Goal: Task Accomplishment & Management: Manage account settings

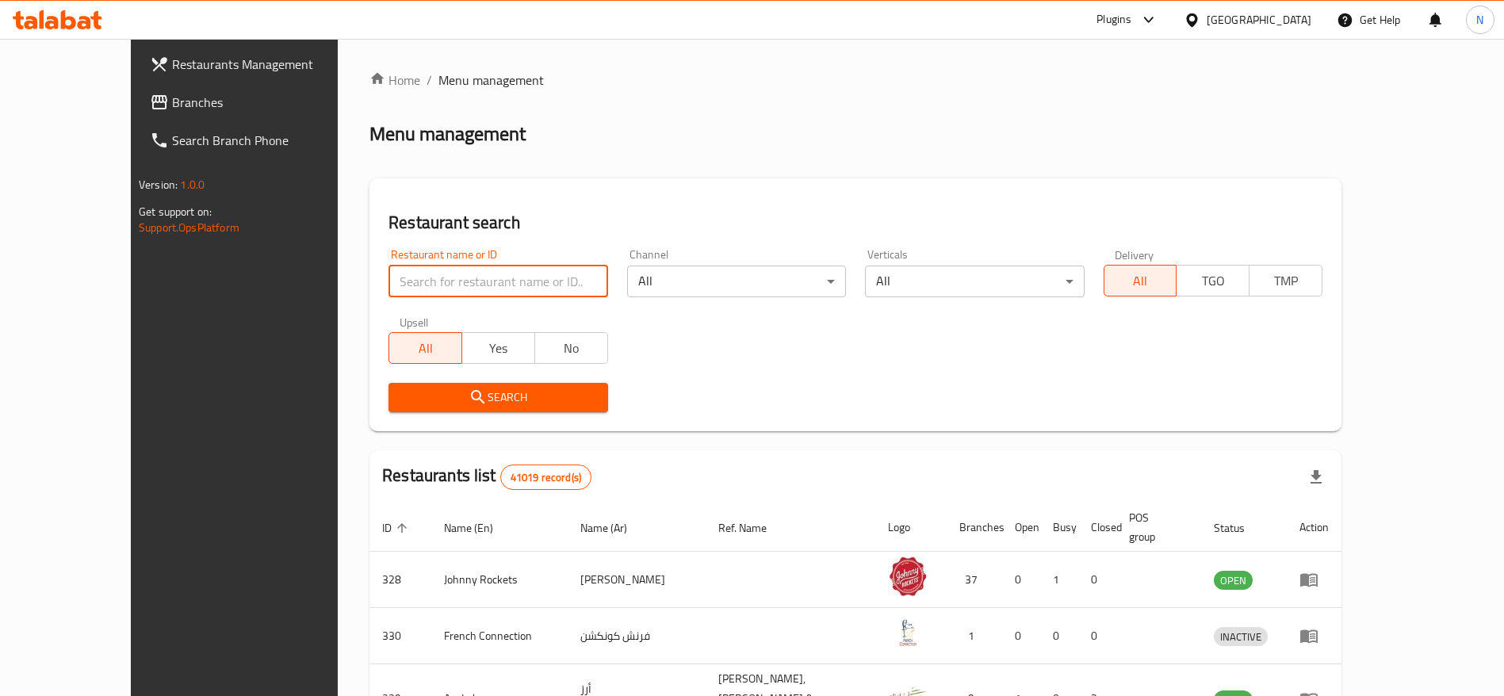
click at [400, 291] on input "search" at bounding box center [498, 282] width 219 height 32
paste input "697037"
type input "697037"
click button "Search" at bounding box center [498, 397] width 219 height 29
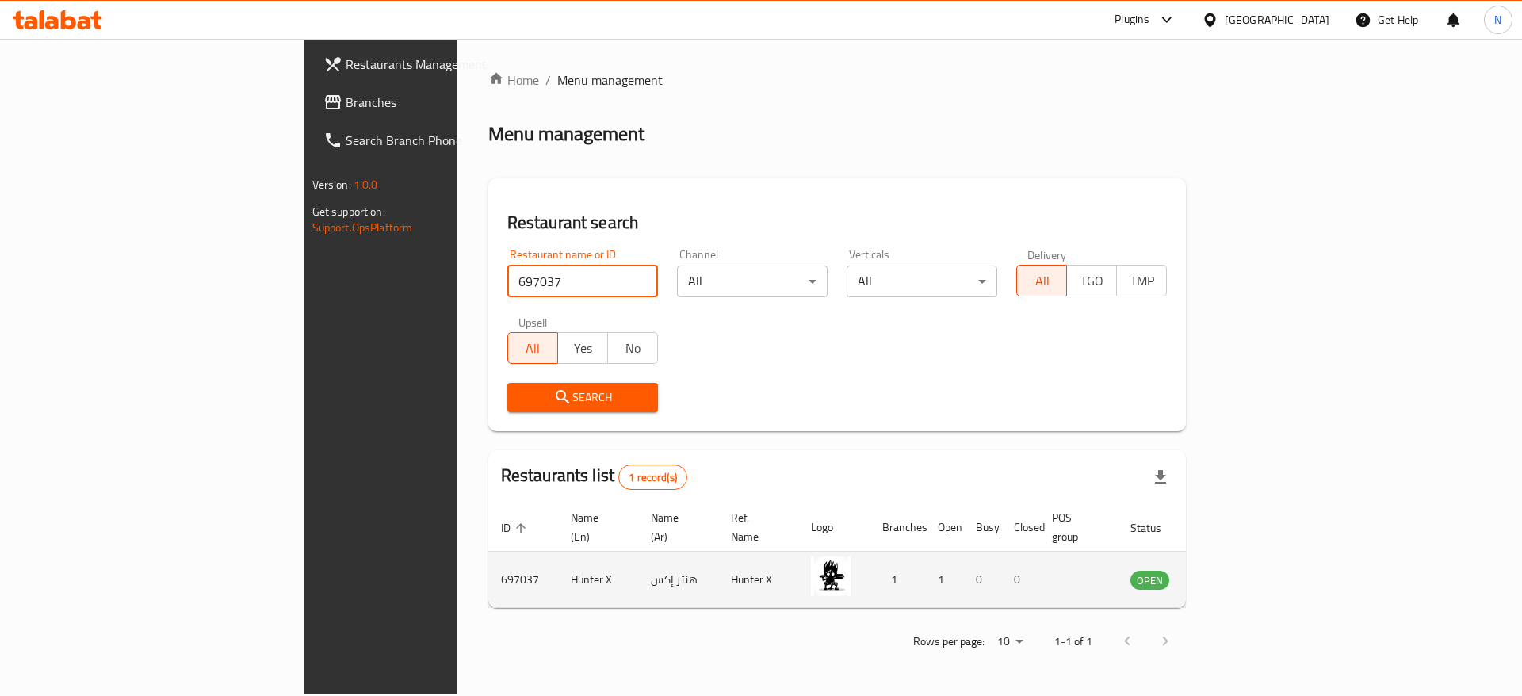
click at [1256, 561] on td "enhanced table" at bounding box center [1228, 580] width 55 height 56
click at [1233, 570] on icon "enhanced table" at bounding box center [1223, 579] width 19 height 19
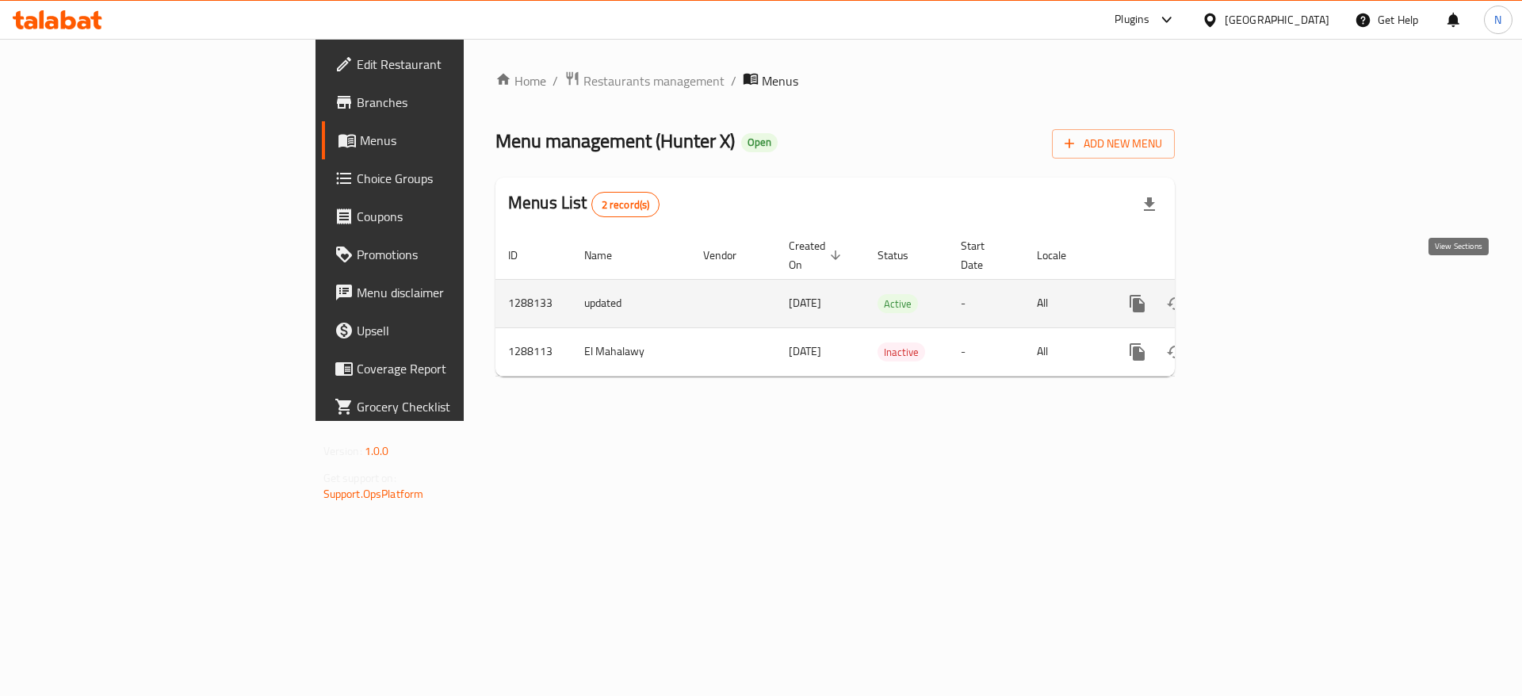
click at [1261, 294] on icon "enhanced table" at bounding box center [1251, 303] width 19 height 19
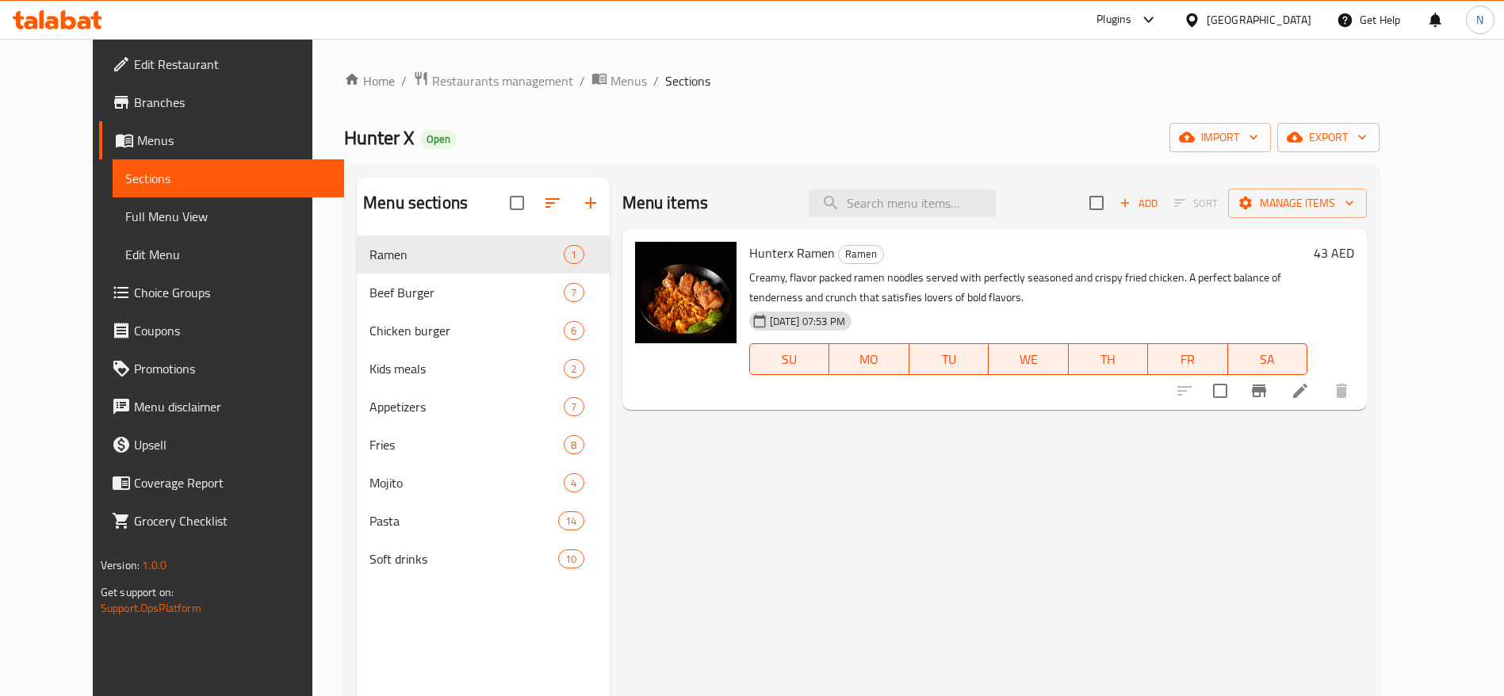
click at [132, 51] on link "Edit Restaurant" at bounding box center [221, 64] width 245 height 38
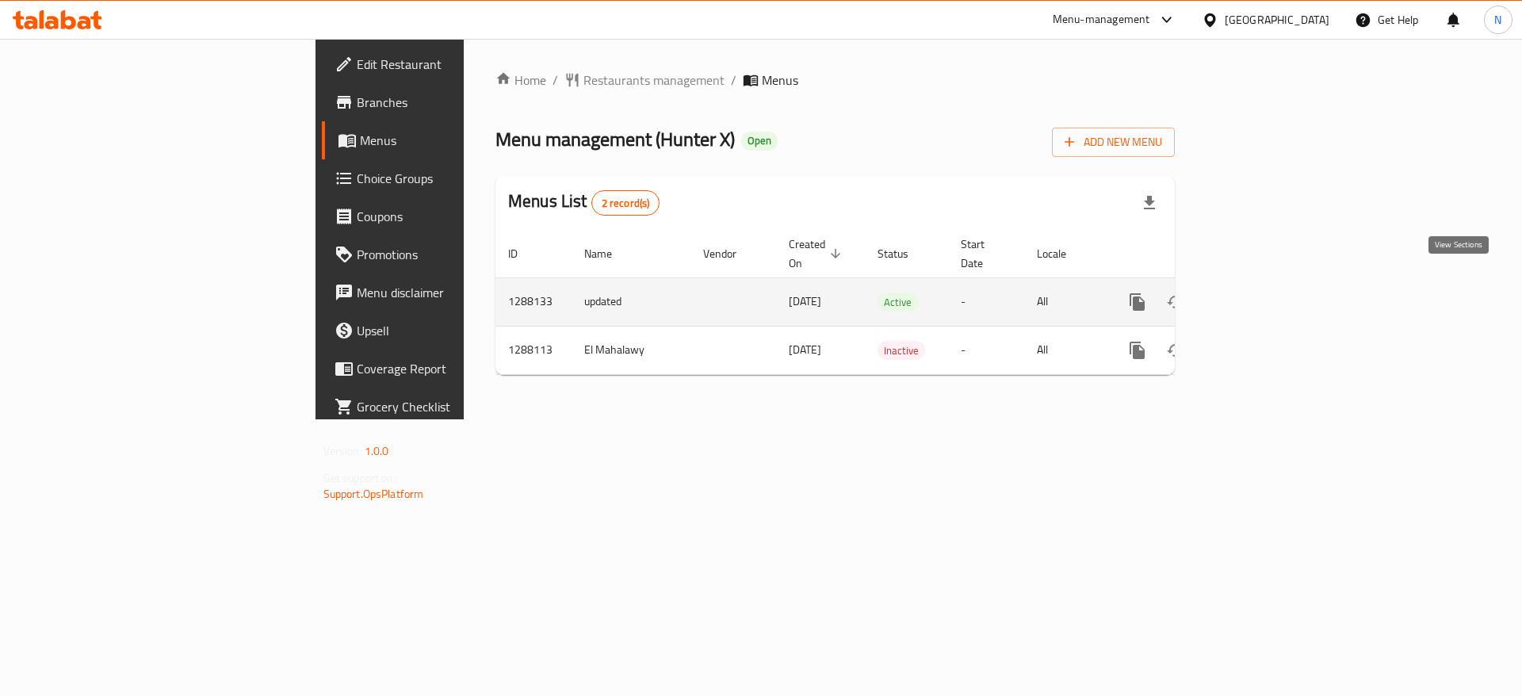
click at [1261, 293] on icon "enhanced table" at bounding box center [1251, 302] width 19 height 19
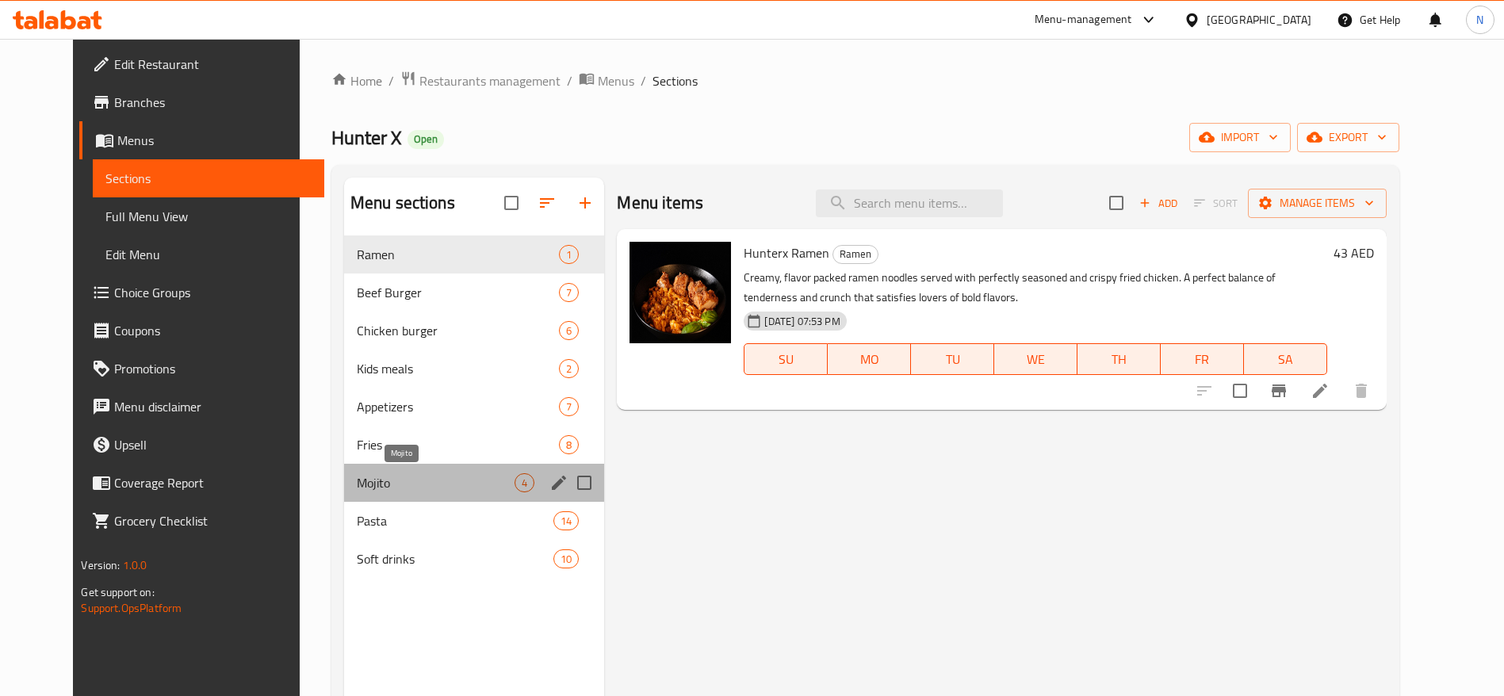
click at [400, 474] on span "Mojito" at bounding box center [436, 482] width 159 height 19
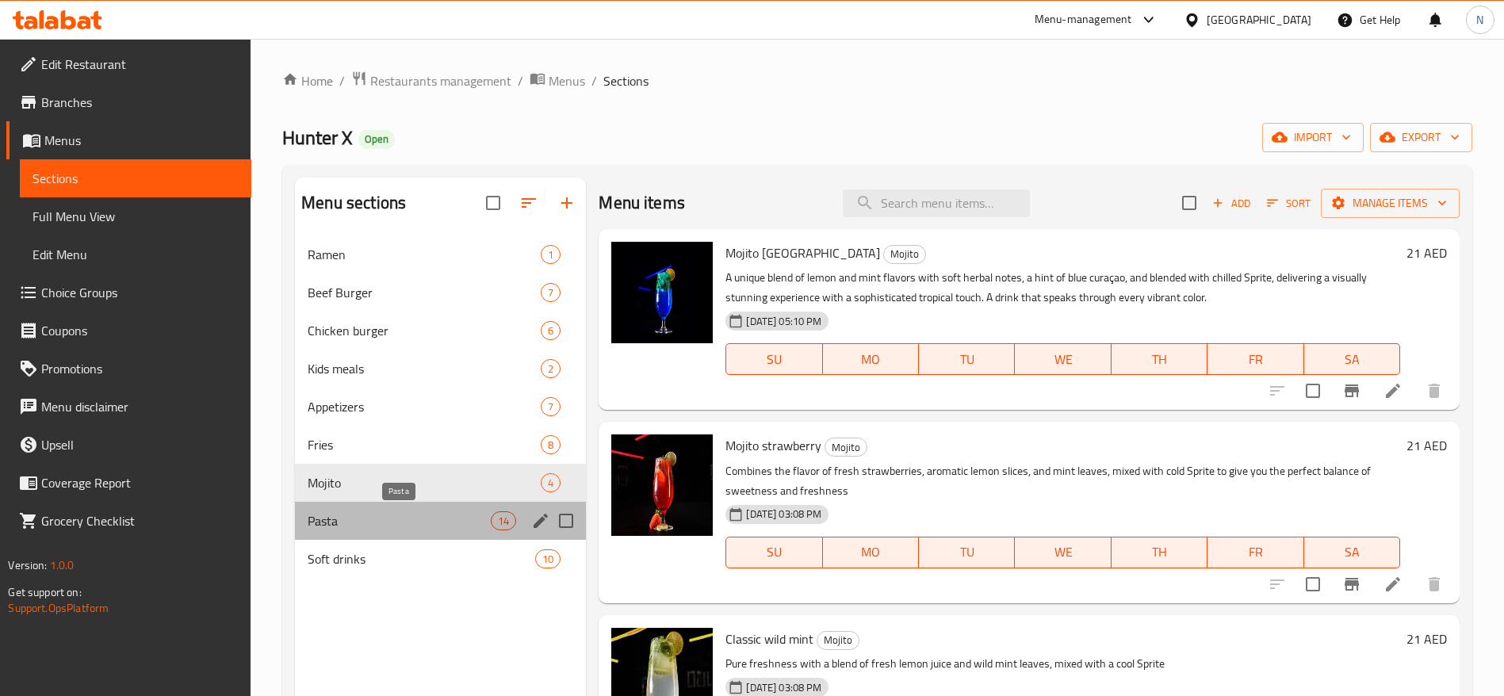
click at [400, 515] on span "Pasta" at bounding box center [399, 520] width 183 height 19
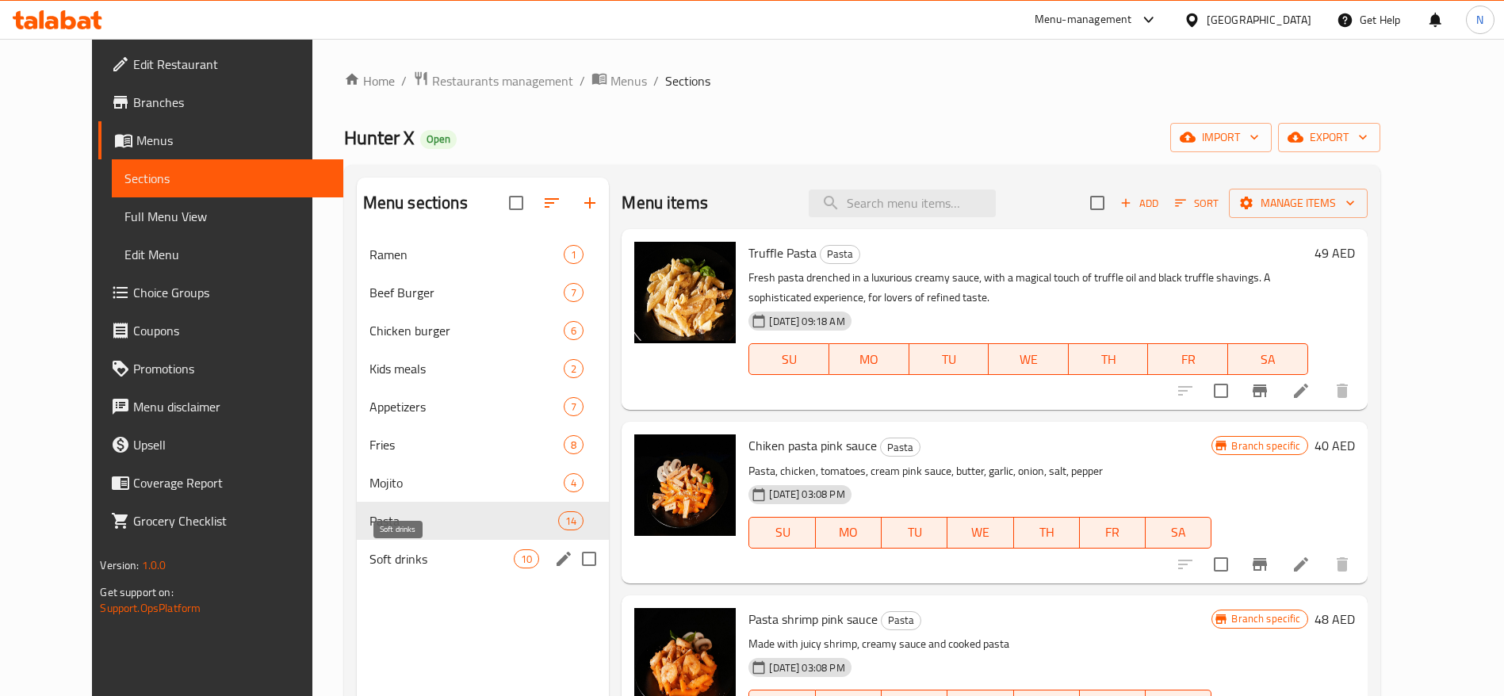
click at [403, 557] on span "Soft drinks" at bounding box center [441, 558] width 144 height 19
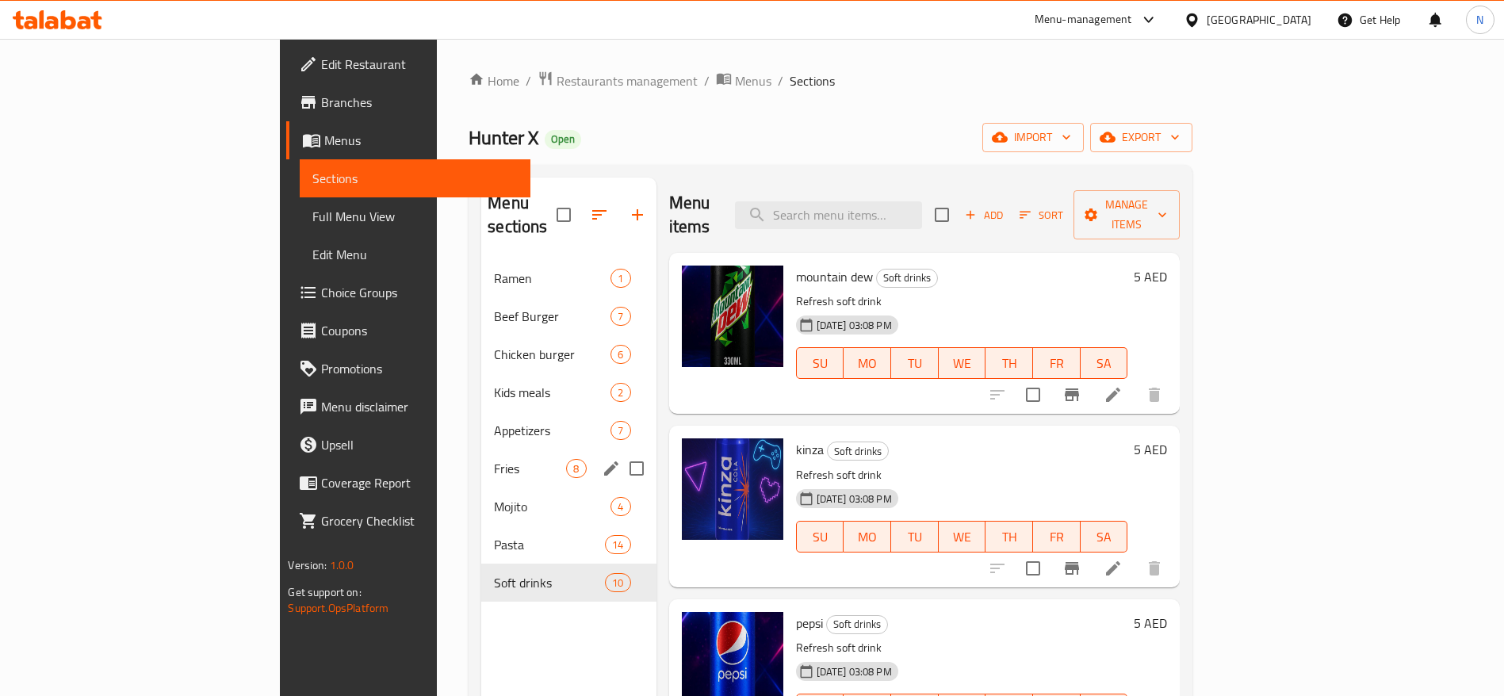
click at [494, 459] on span "Fries" at bounding box center [530, 468] width 72 height 19
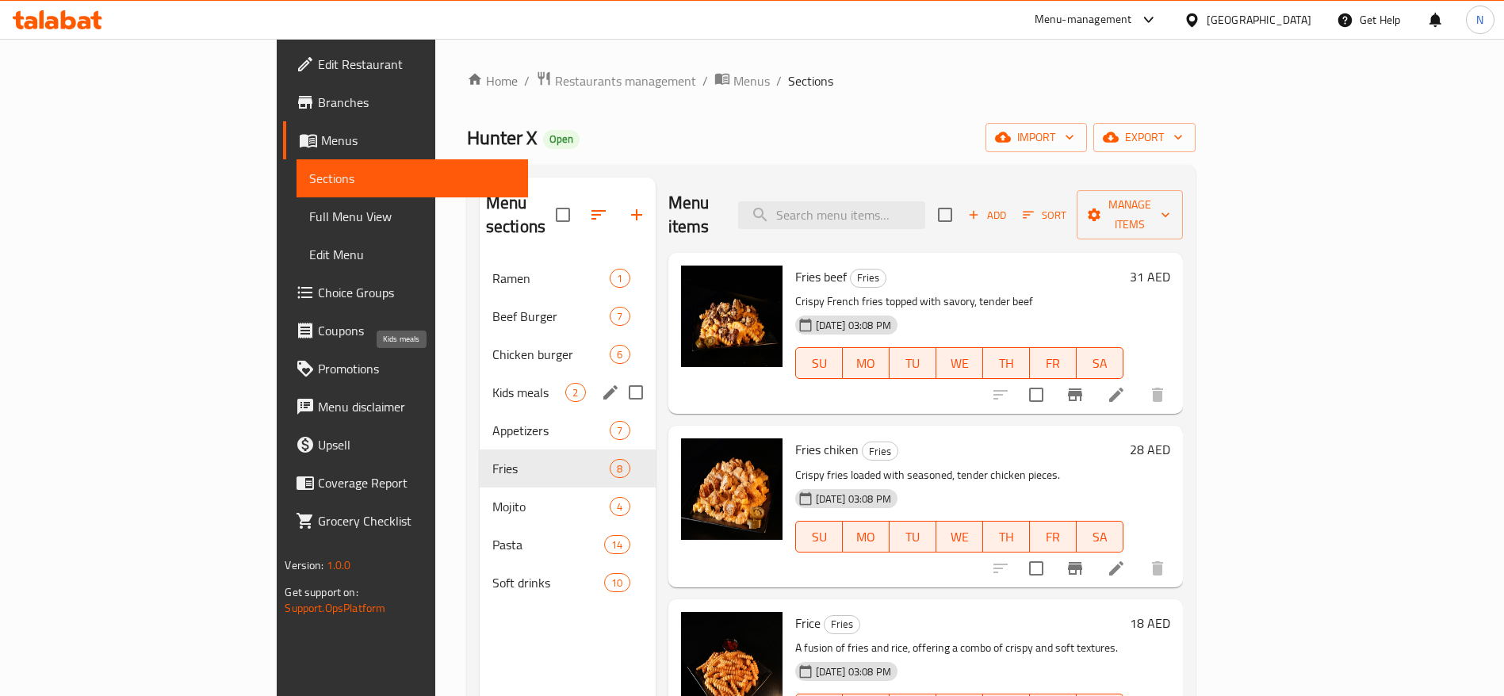
click at [492, 383] on span "Kids meals" at bounding box center [529, 392] width 74 height 19
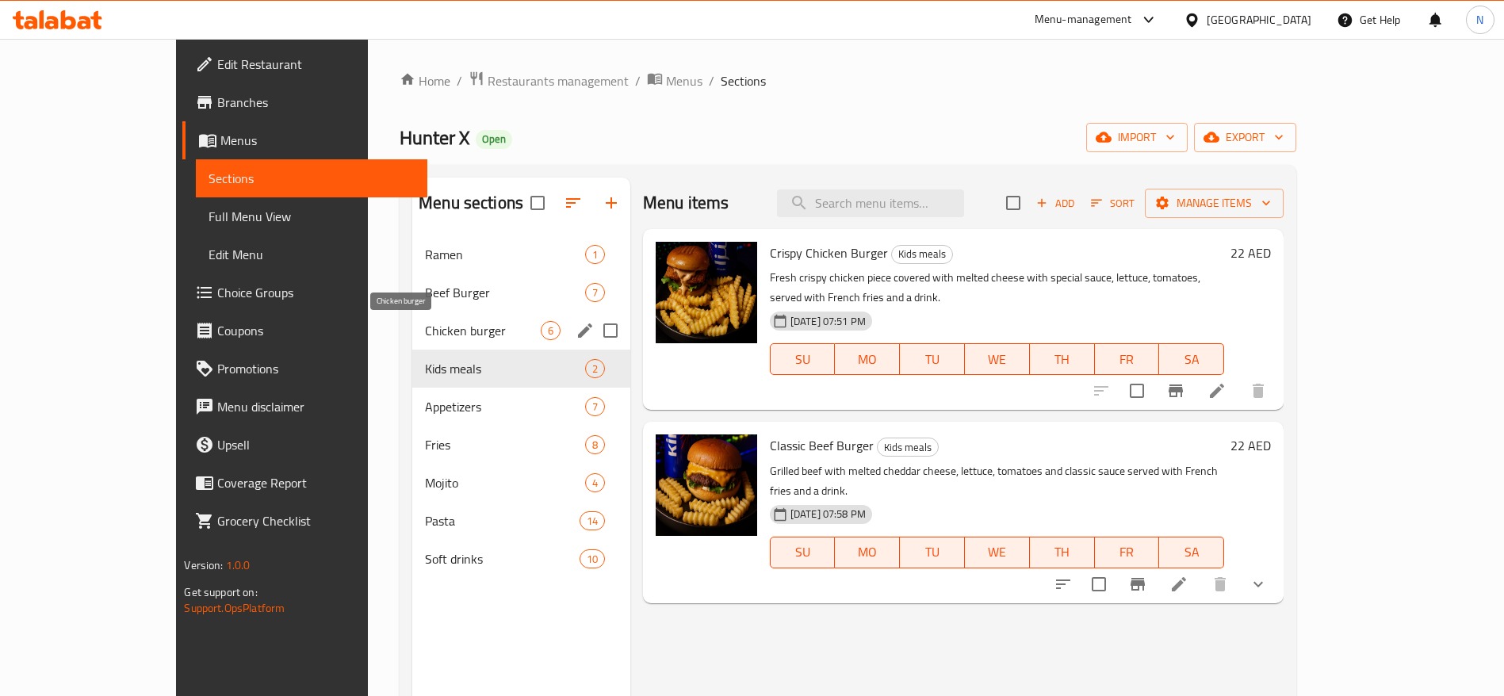
click at [425, 333] on span "Chicken burger" at bounding box center [483, 330] width 116 height 19
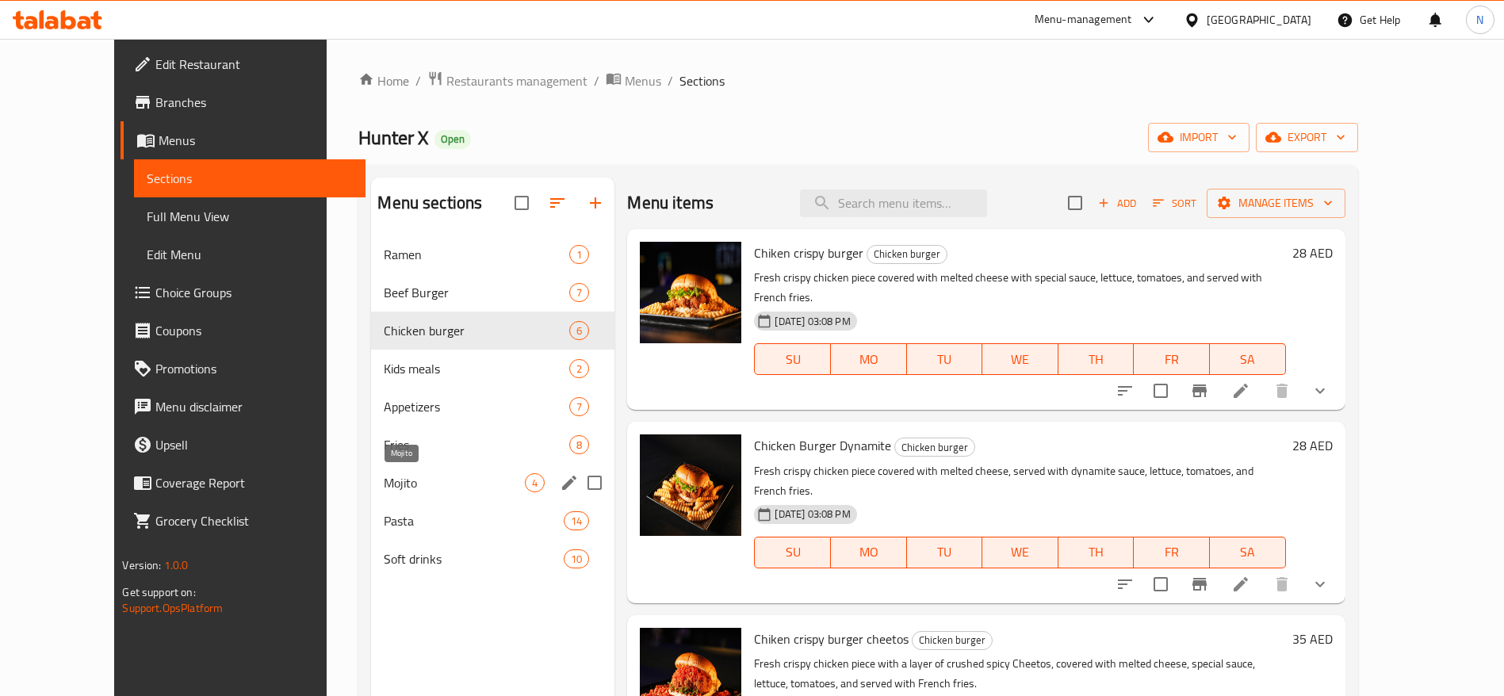
click at [423, 479] on span "Mojito" at bounding box center [454, 482] width 141 height 19
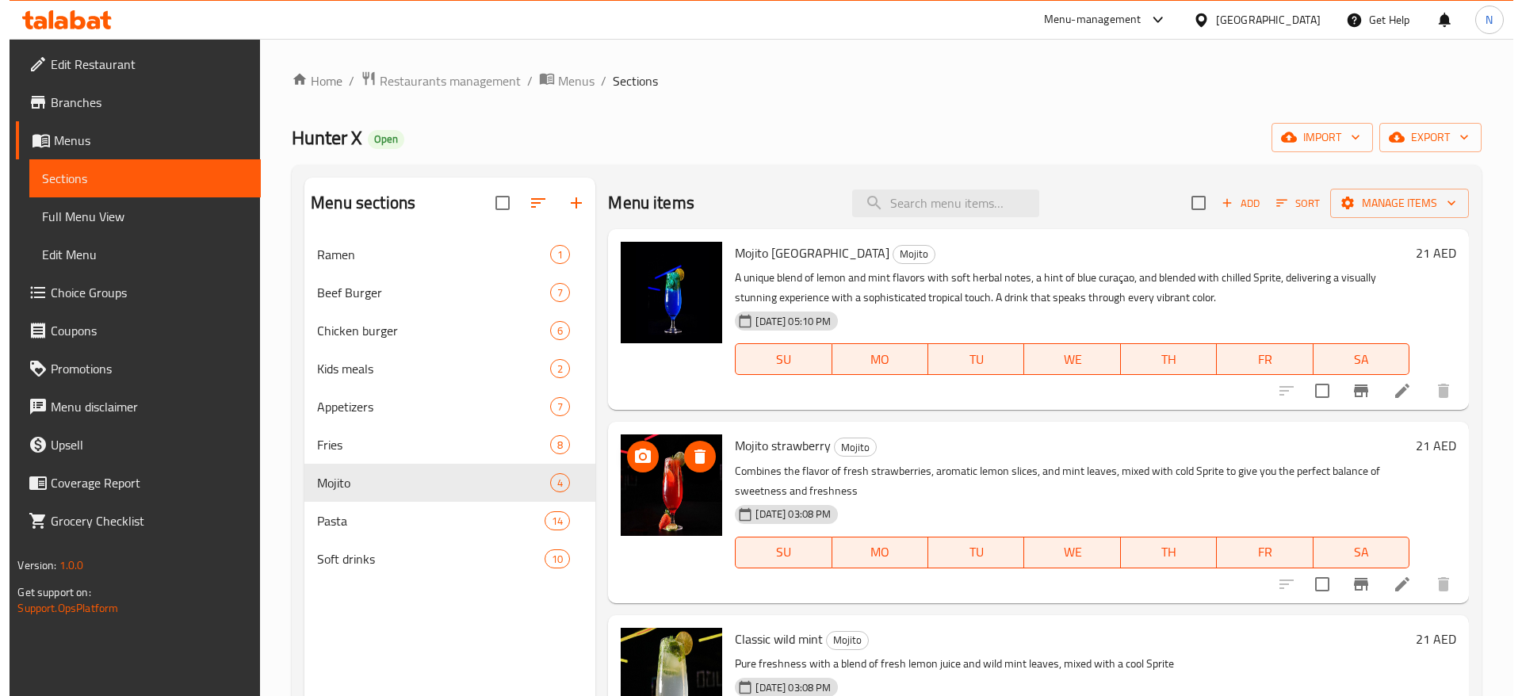
scroll to position [76, 0]
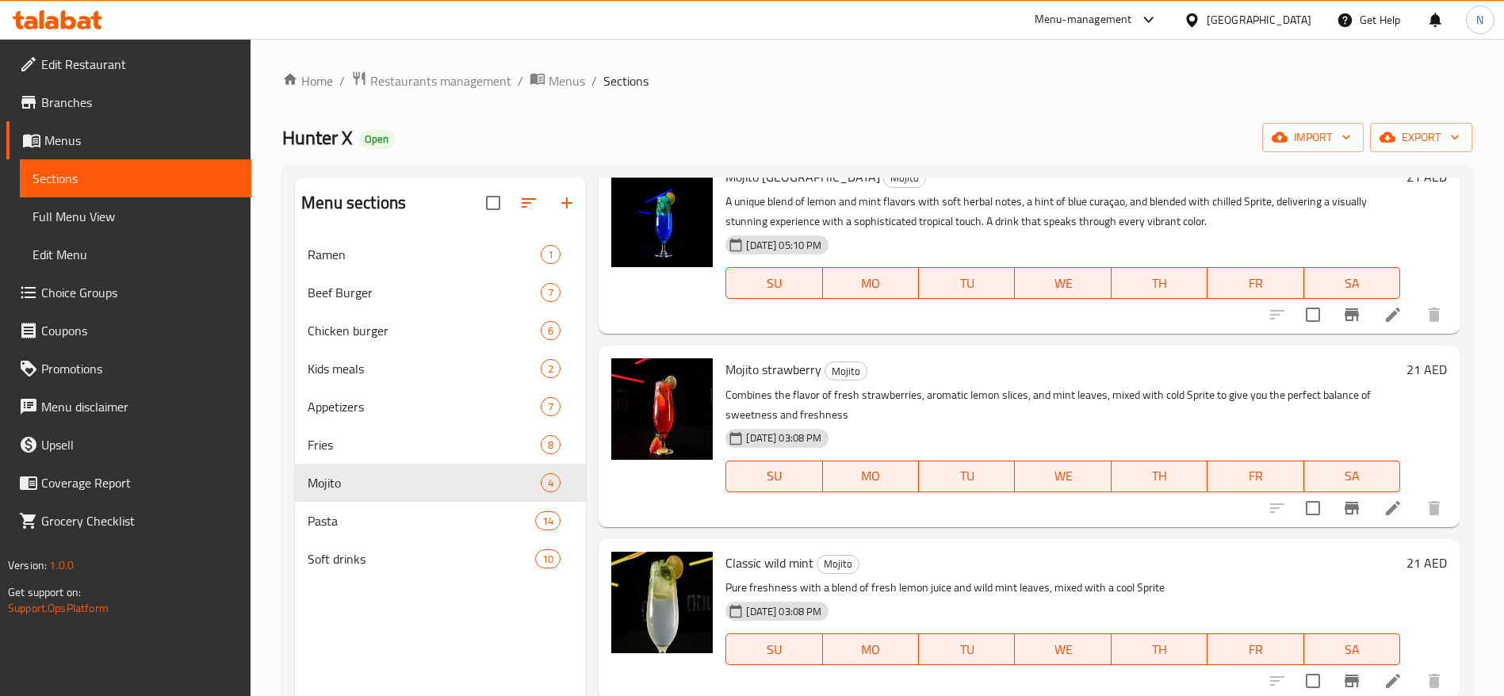
click at [811, 107] on div "Home / Restaurants management / Menus / Sections Hunter X Open import export Me…" at bounding box center [877, 479] width 1190 height 816
click at [410, 76] on span "Restaurants management" at bounding box center [440, 80] width 141 height 19
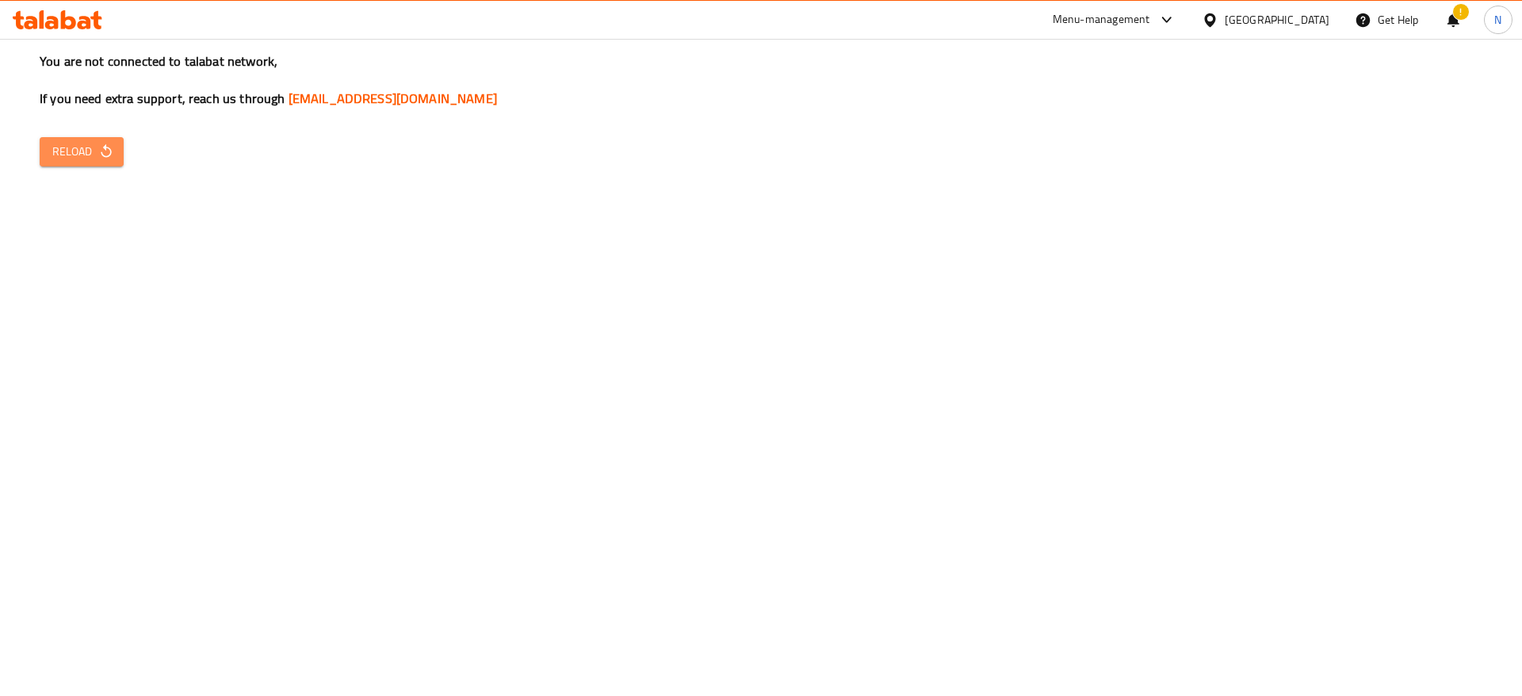
click at [80, 151] on span "Reload" at bounding box center [81, 152] width 59 height 20
click at [108, 149] on icon "button" at bounding box center [106, 152] width 16 height 16
click at [376, 279] on div "You are not connected to talabat network, If you need extra support, reach us t…" at bounding box center [761, 348] width 1522 height 696
click at [83, 146] on span "Reload" at bounding box center [81, 152] width 59 height 20
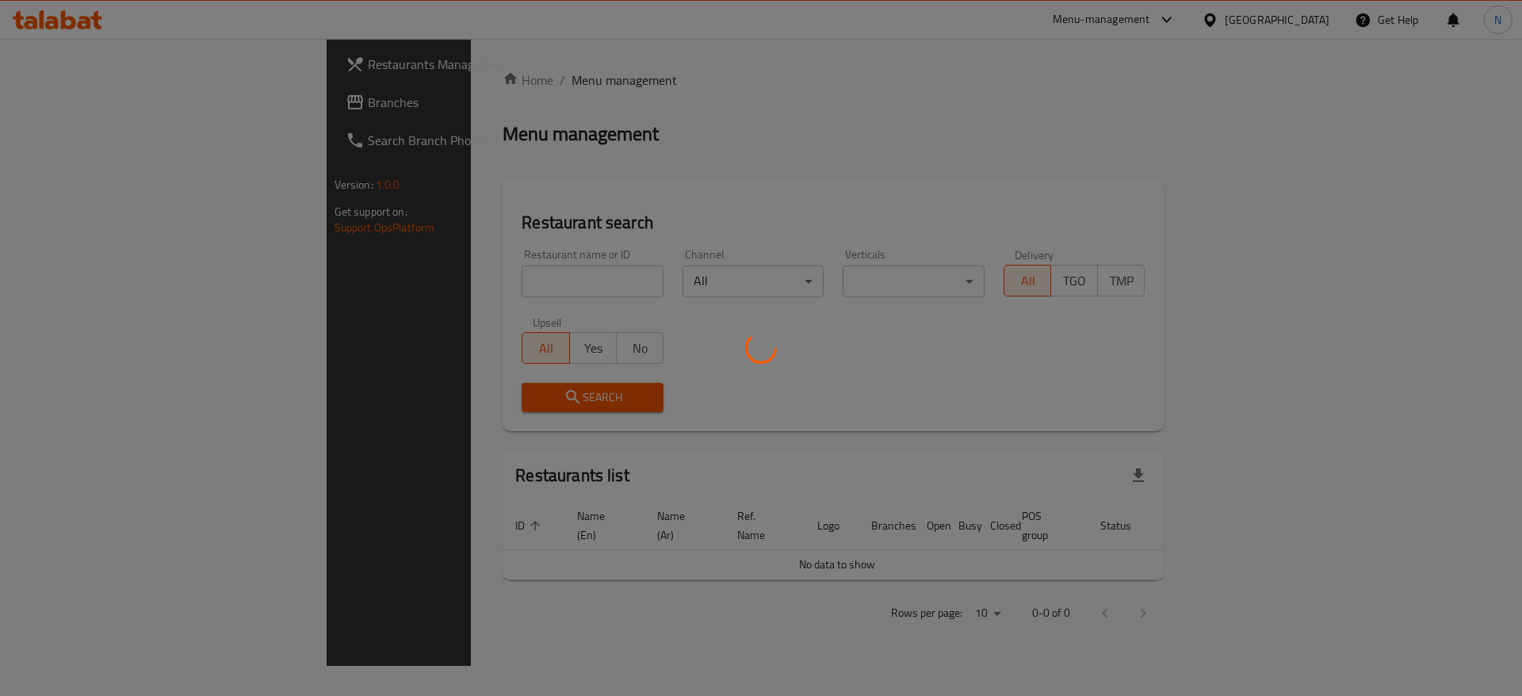
click at [427, 279] on div at bounding box center [761, 348] width 1522 height 696
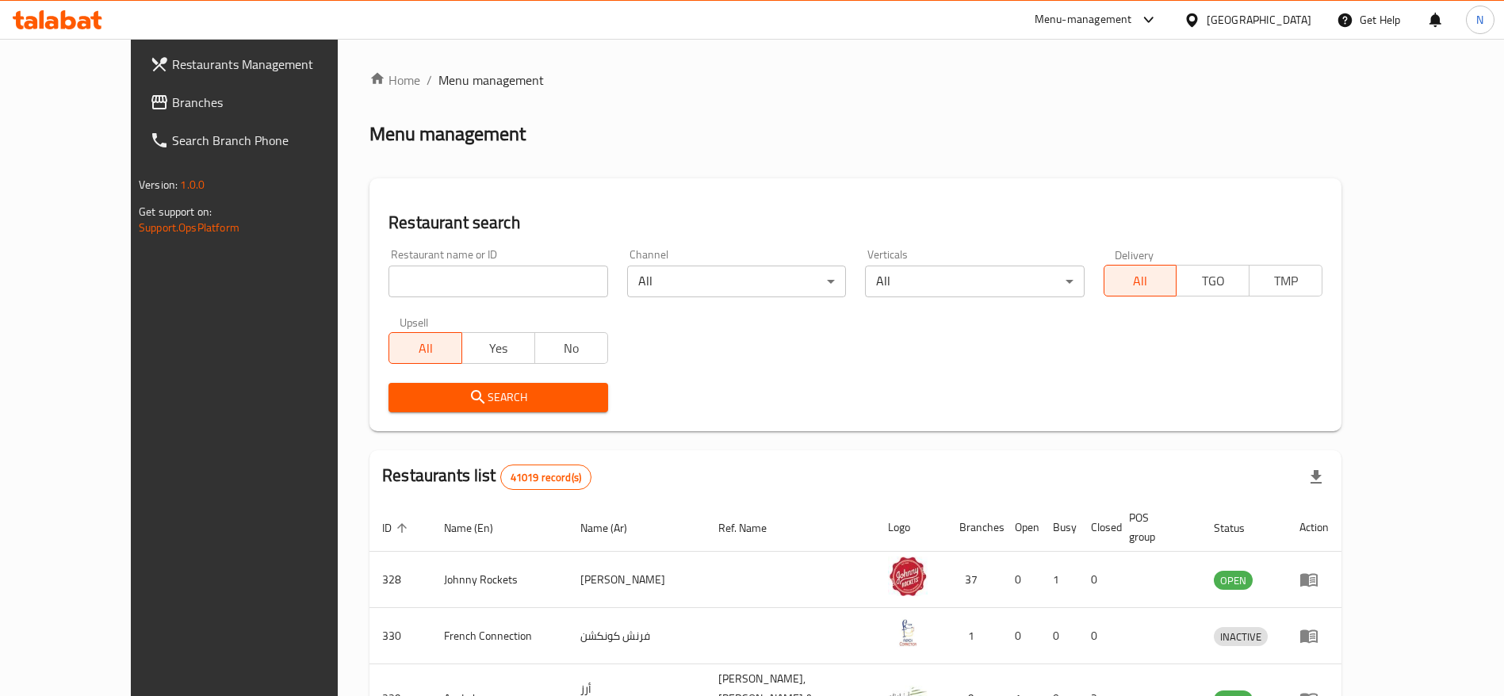
click at [427, 279] on input "search" at bounding box center [498, 282] width 219 height 32
paste input "670918"
type input "670918"
click button "Search" at bounding box center [498, 397] width 219 height 29
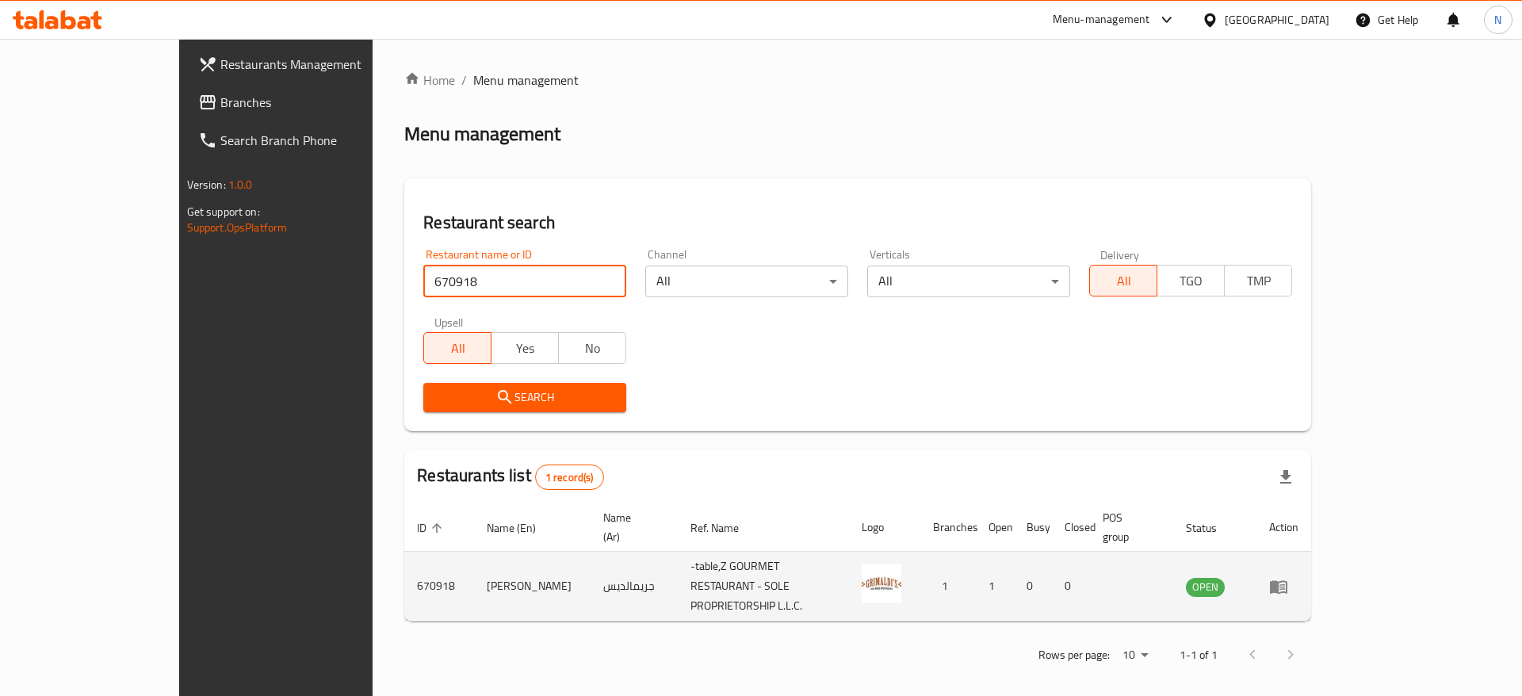
click at [1285, 584] on icon "enhanced table" at bounding box center [1283, 587] width 6 height 6
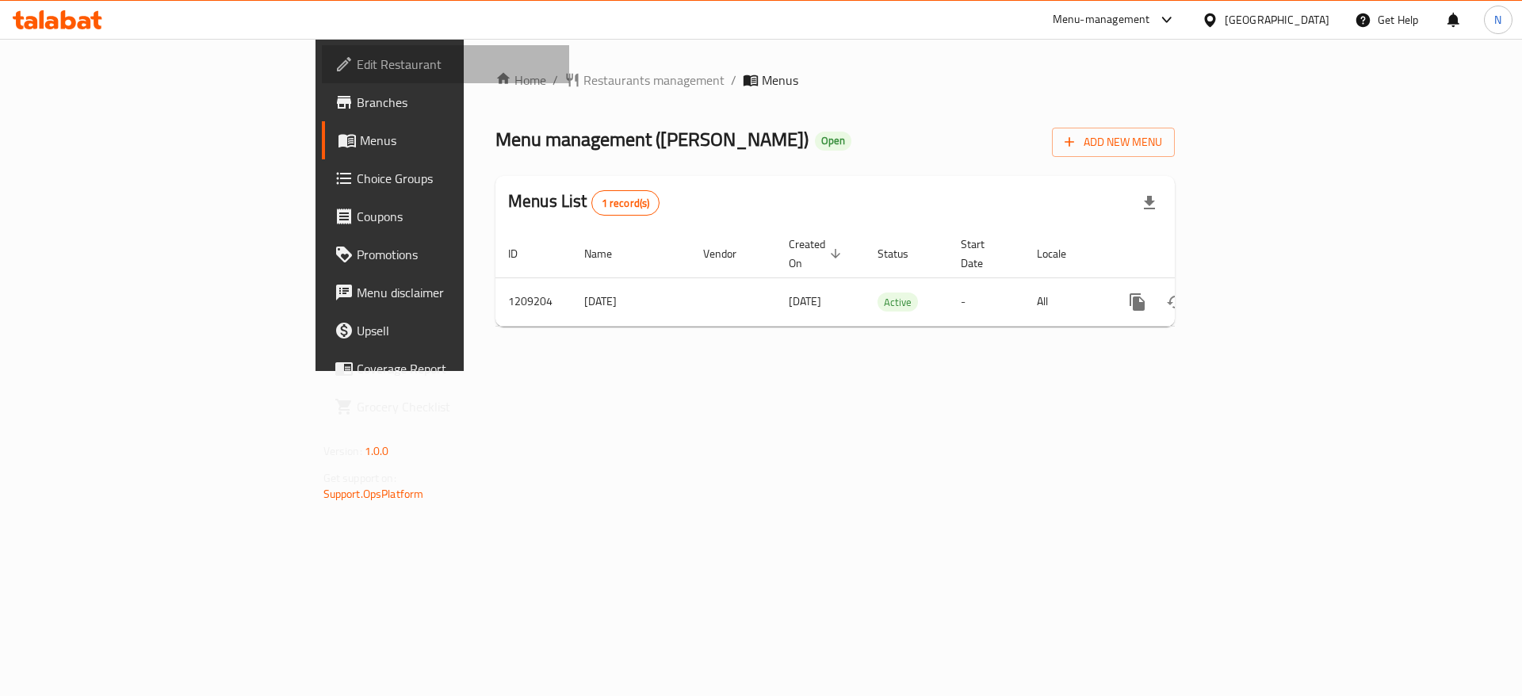
click at [357, 74] on span "Edit Restaurant" at bounding box center [457, 64] width 201 height 19
